Goal: Task Accomplishment & Management: Manage account settings

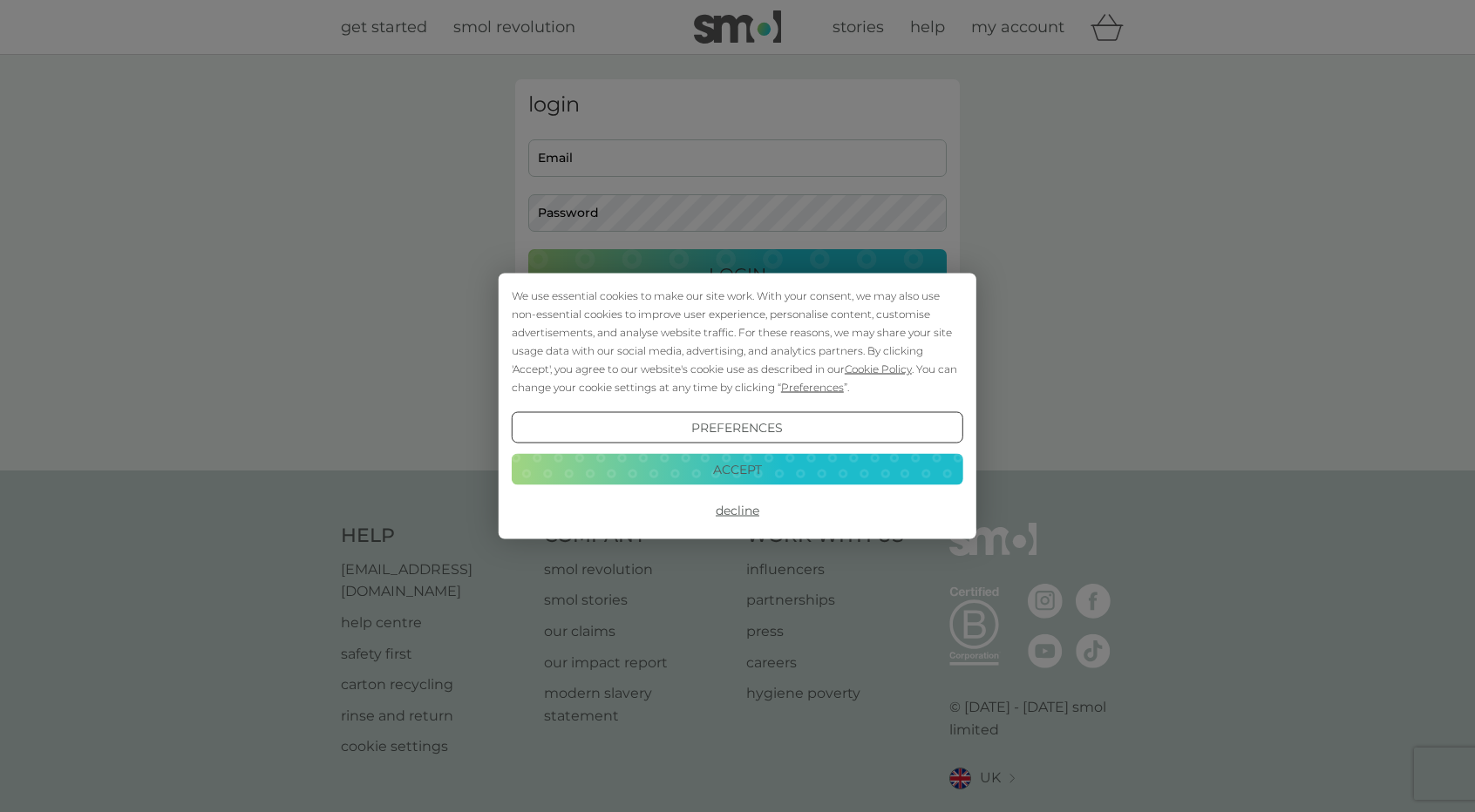
drag, startPoint x: 750, startPoint y: 512, endPoint x: 730, endPoint y: 426, distance: 88.3
click at [750, 512] on button "Decline" at bounding box center [738, 510] width 452 height 31
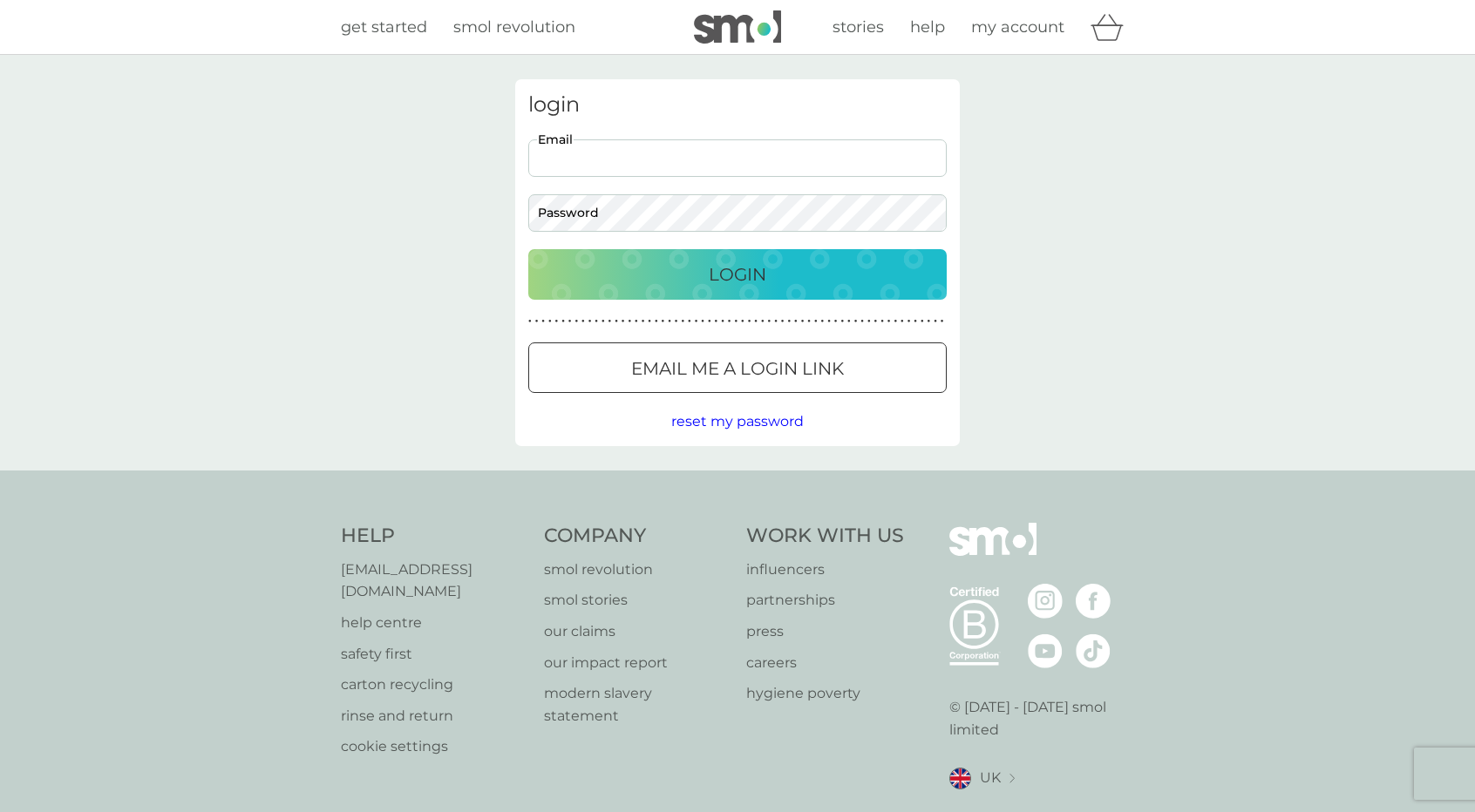
click at [615, 160] on input "Email" at bounding box center [738, 158] width 418 height 38
type input "susiemags@outlook.com"
click at [588, 281] on div "Login" at bounding box center [737, 274] width 383 height 27
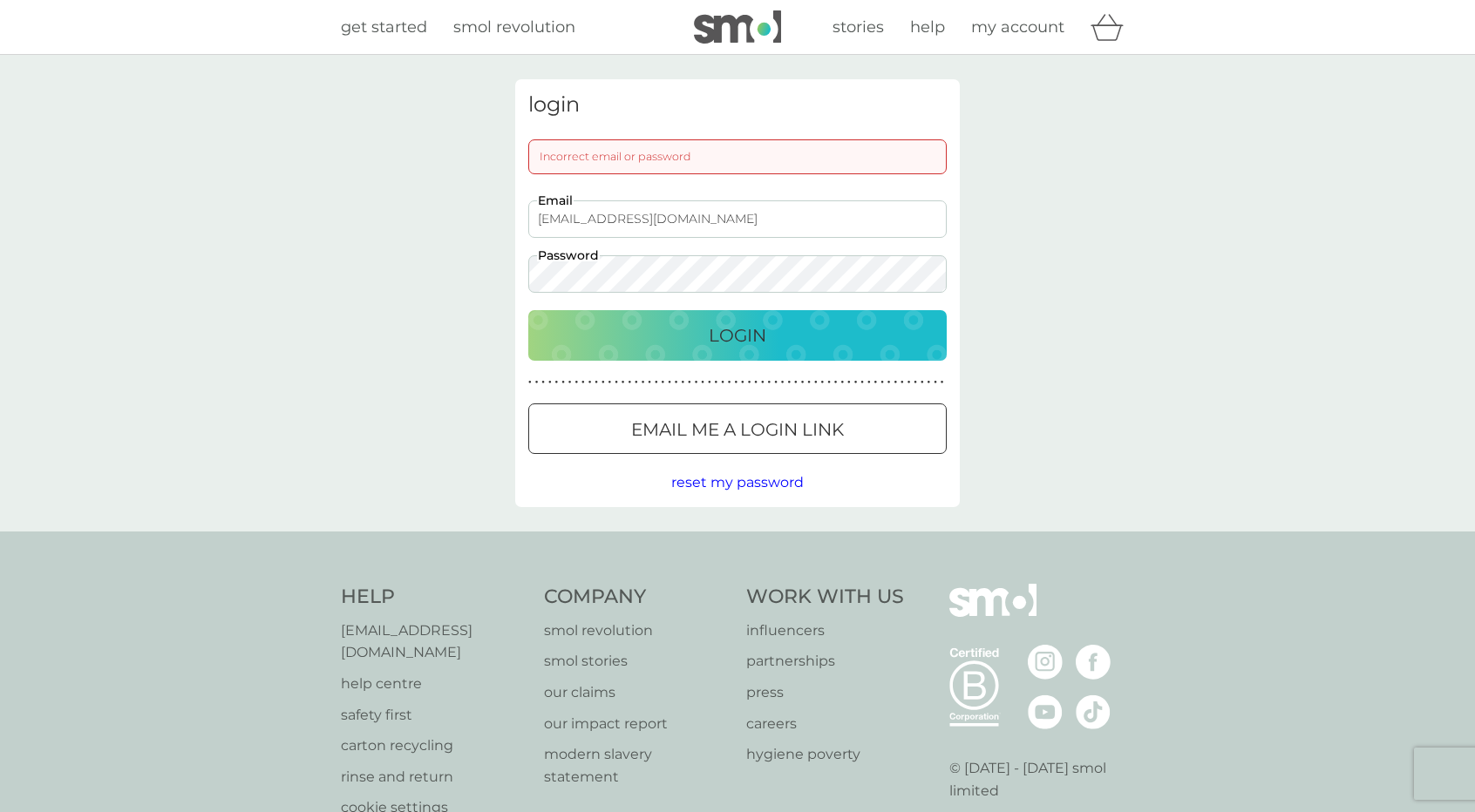
click at [425, 264] on div "login Incorrect email or password susiemags@outlook.com Email Password Login ● …" at bounding box center [738, 293] width 1475 height 477
click at [558, 335] on div "Login" at bounding box center [737, 335] width 383 height 27
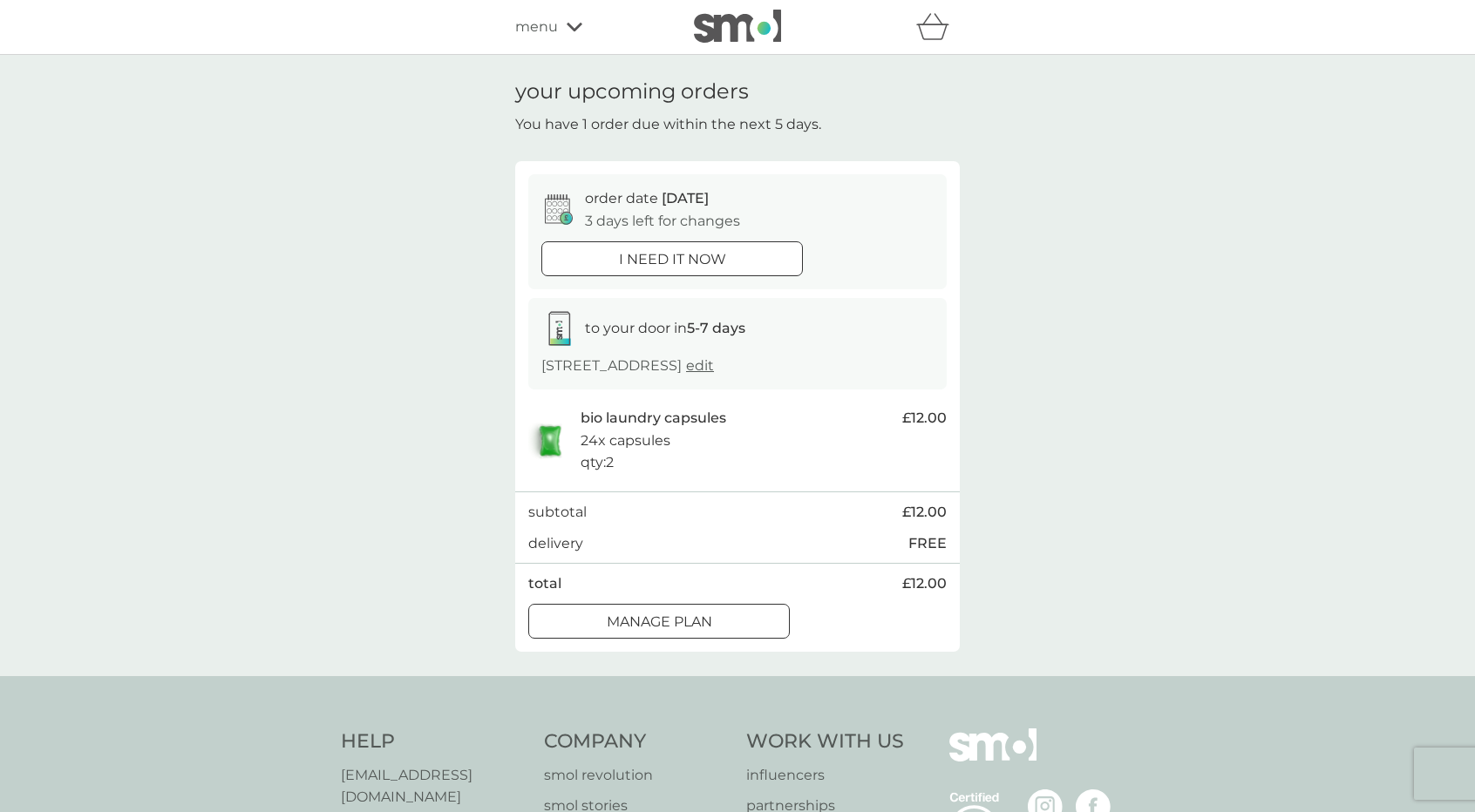
click at [708, 616] on p "Manage plan" at bounding box center [659, 623] width 105 height 23
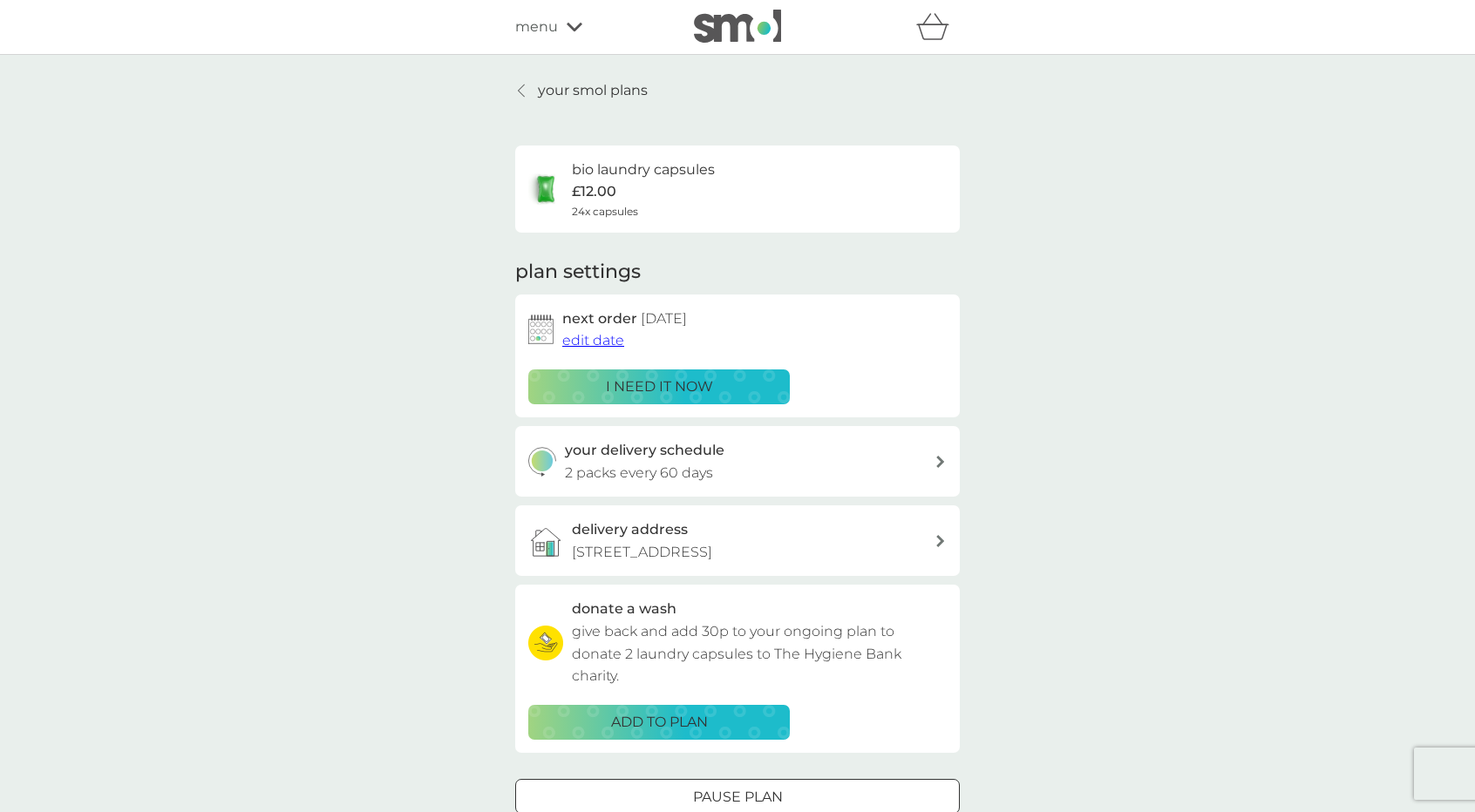
click at [593, 341] on span "edit date" at bounding box center [593, 340] width 62 height 16
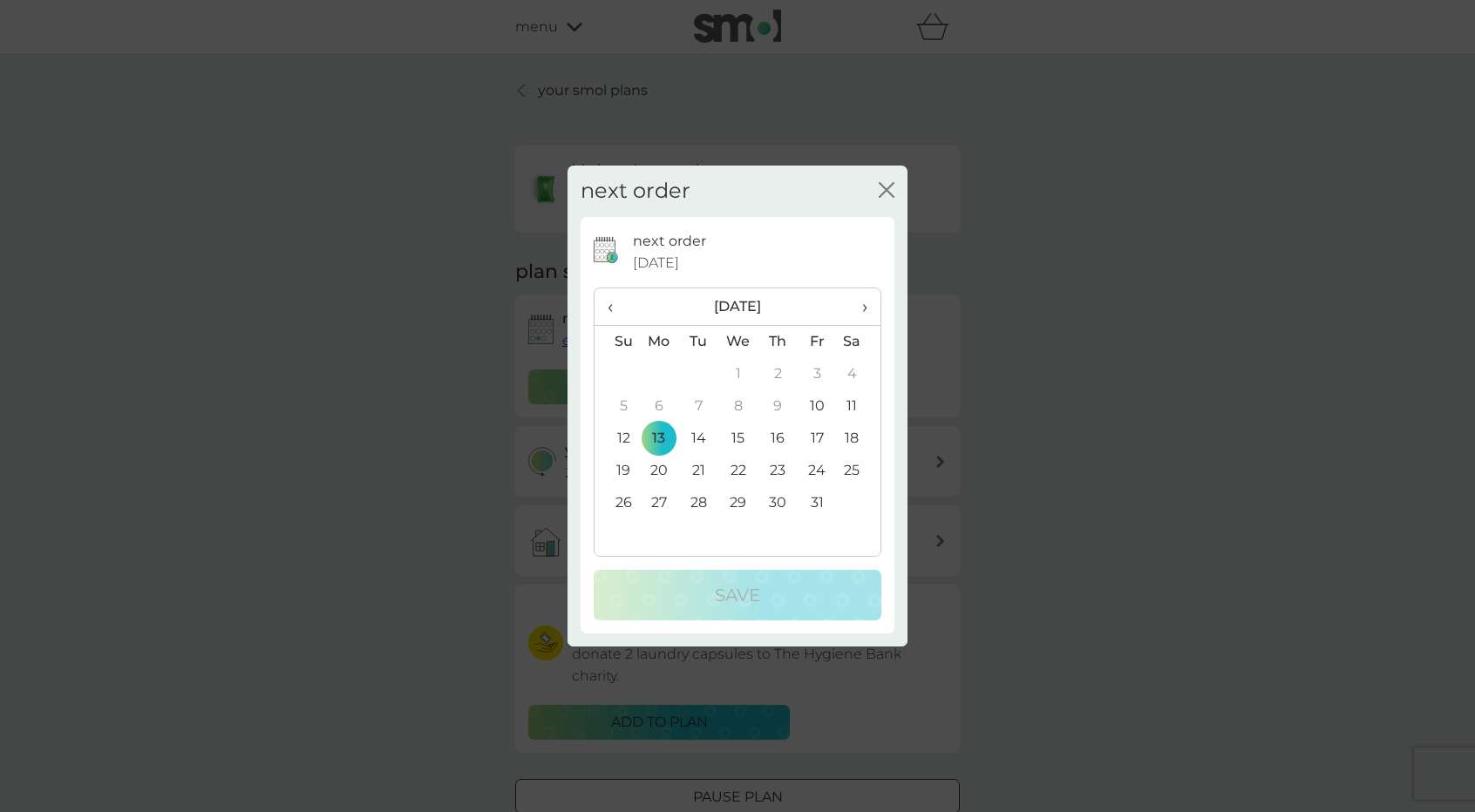
click at [864, 304] on span "›" at bounding box center [859, 307] width 17 height 37
click at [609, 304] on span "‹" at bounding box center [616, 307] width 18 height 37
click at [850, 399] on td "13" at bounding box center [859, 407] width 44 height 32
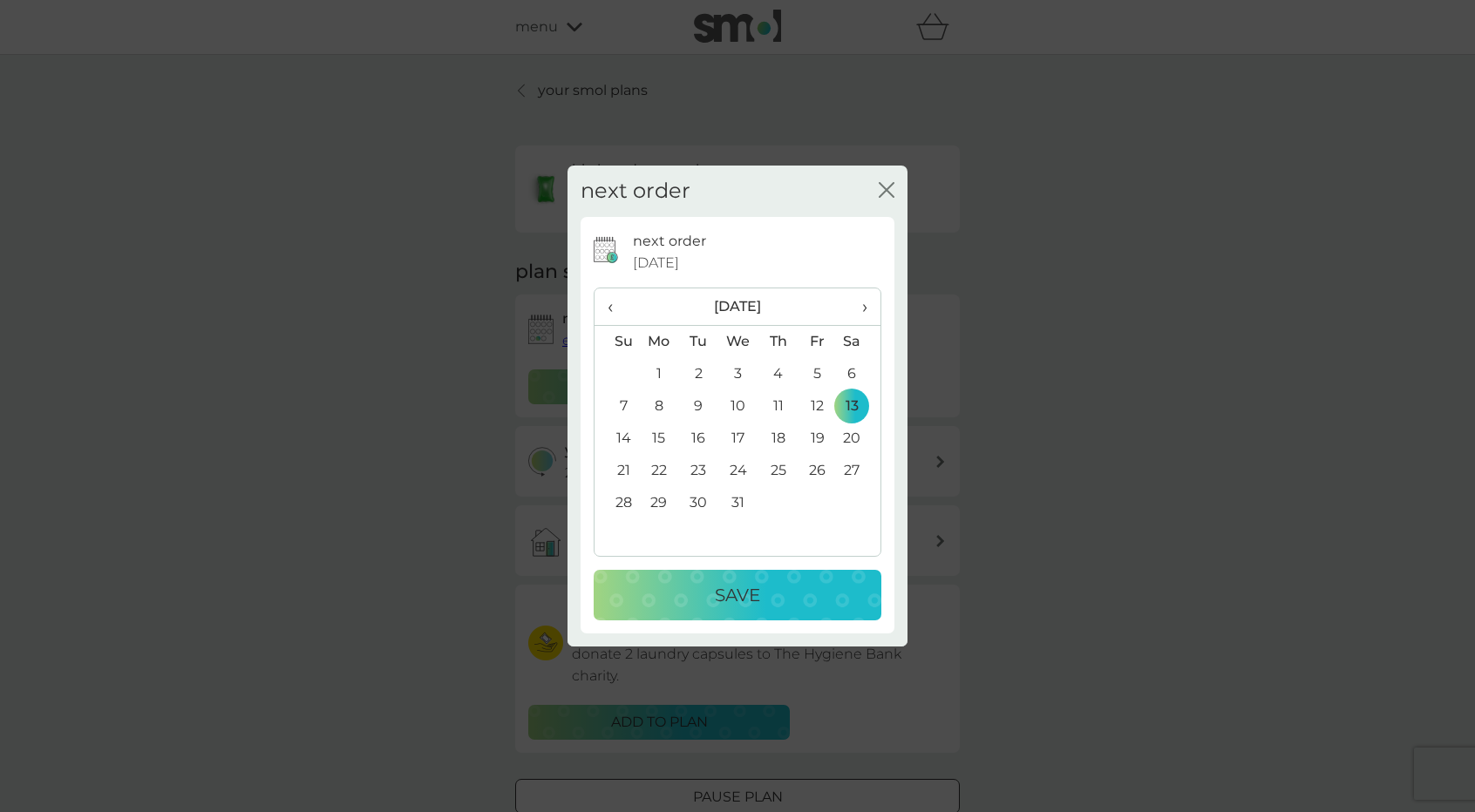
click at [729, 589] on p "Save" at bounding box center [738, 594] width 45 height 27
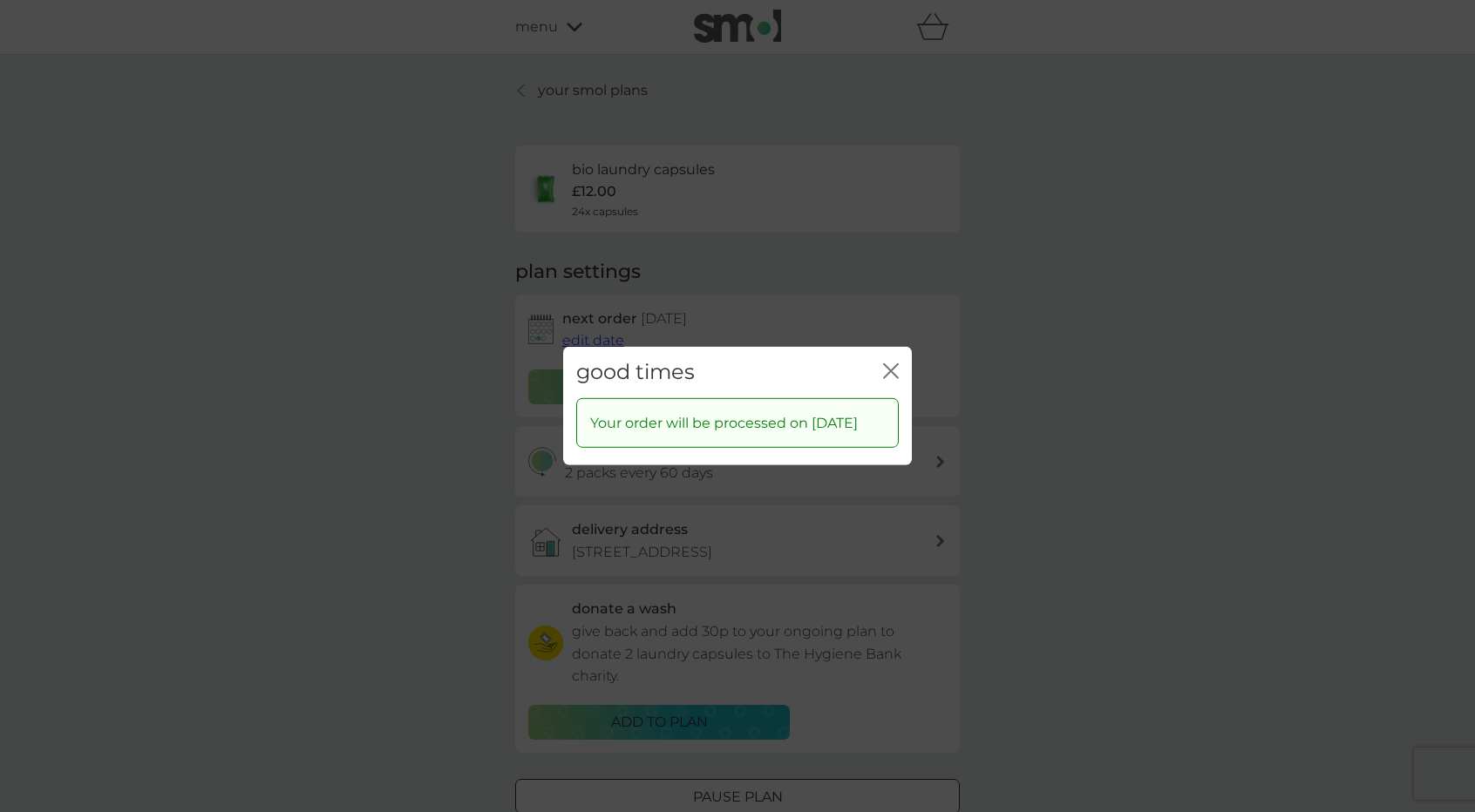
click at [887, 363] on icon "close" at bounding box center [891, 371] width 16 height 16
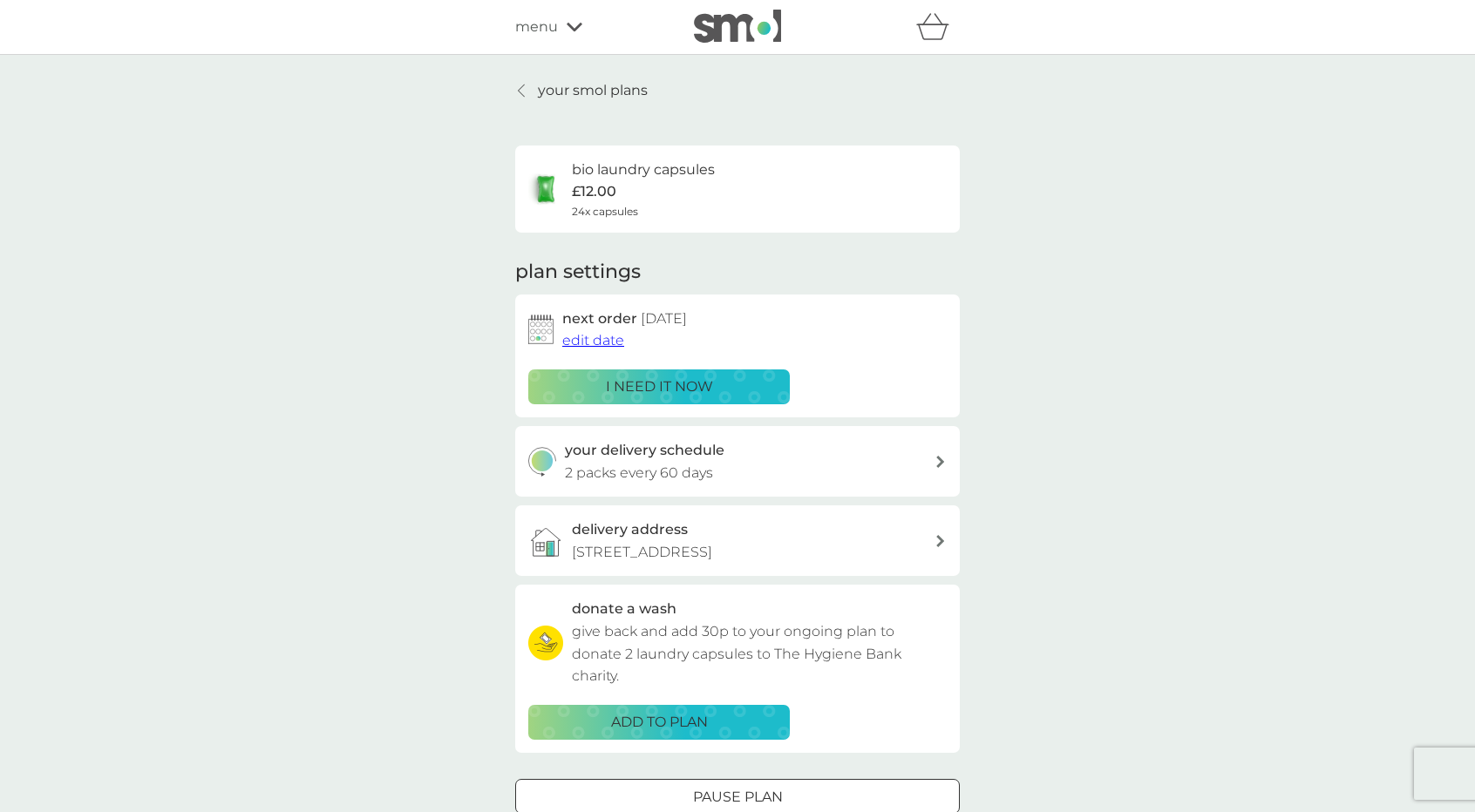
click at [560, 24] on div "menu" at bounding box center [589, 27] width 149 height 23
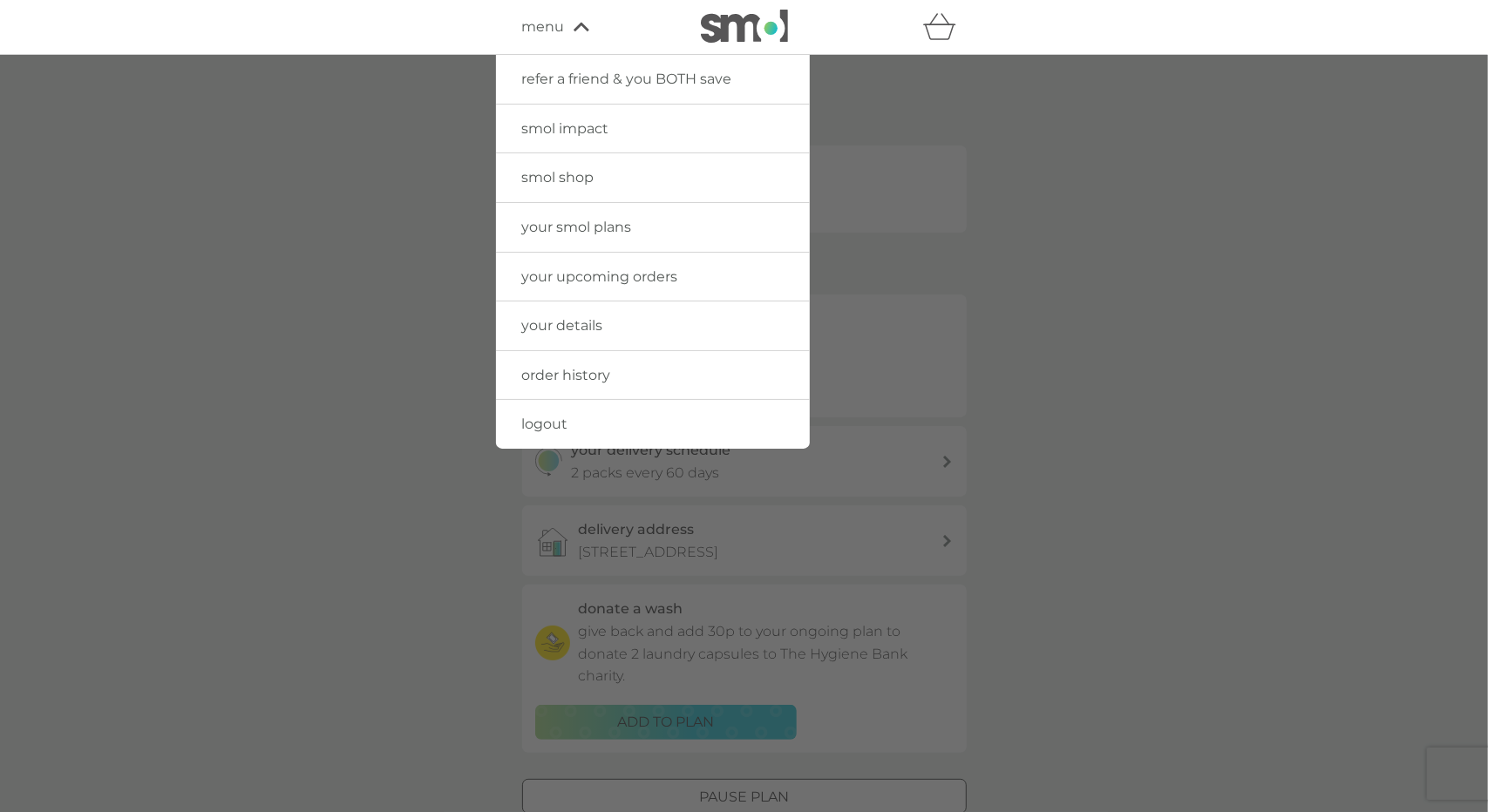
click at [546, 424] on span "logout" at bounding box center [545, 423] width 46 height 16
